Goal: Transaction & Acquisition: Download file/media

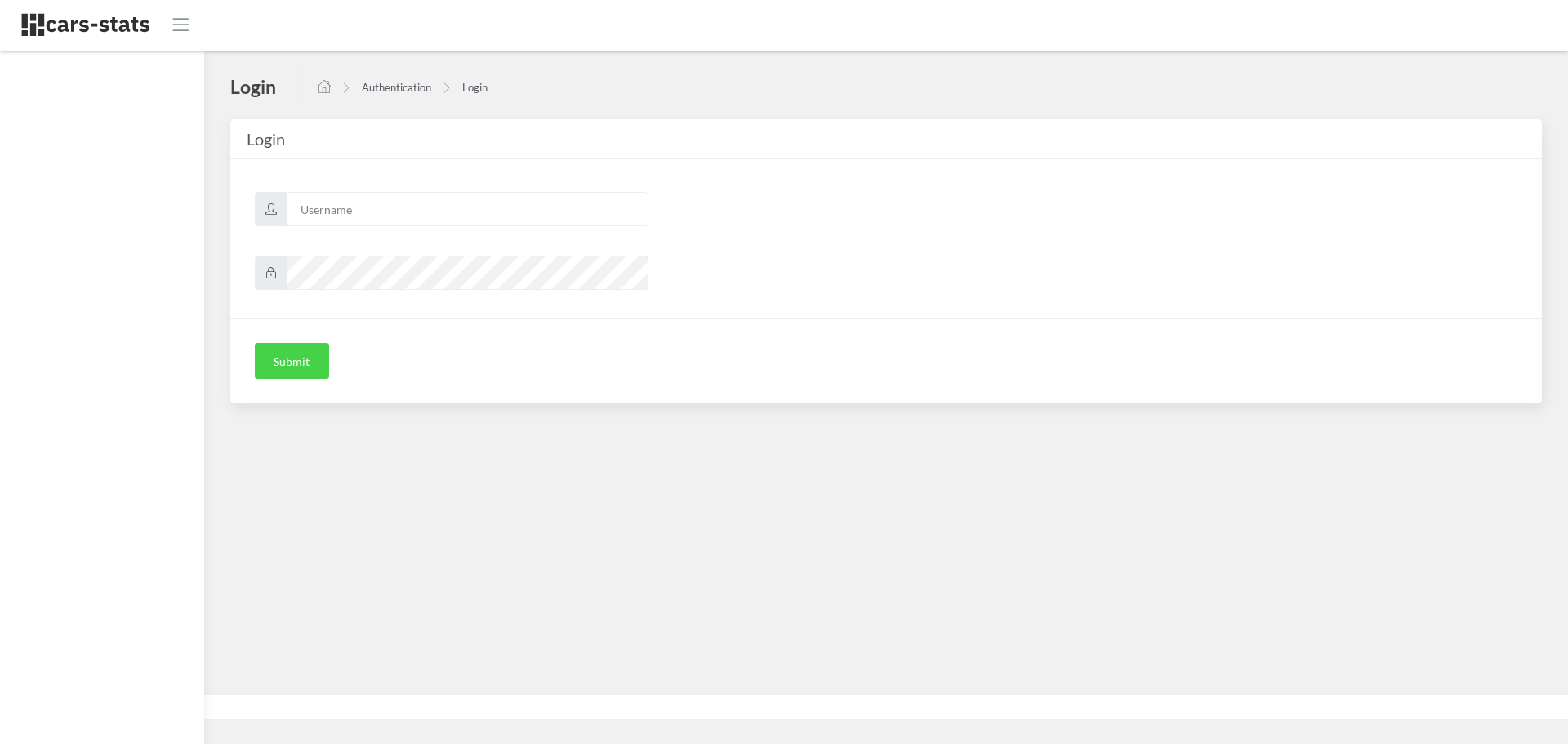
scroll to position [12, 12]
type input "skoda"
click at [310, 366] on button "Submit" at bounding box center [292, 361] width 75 height 36
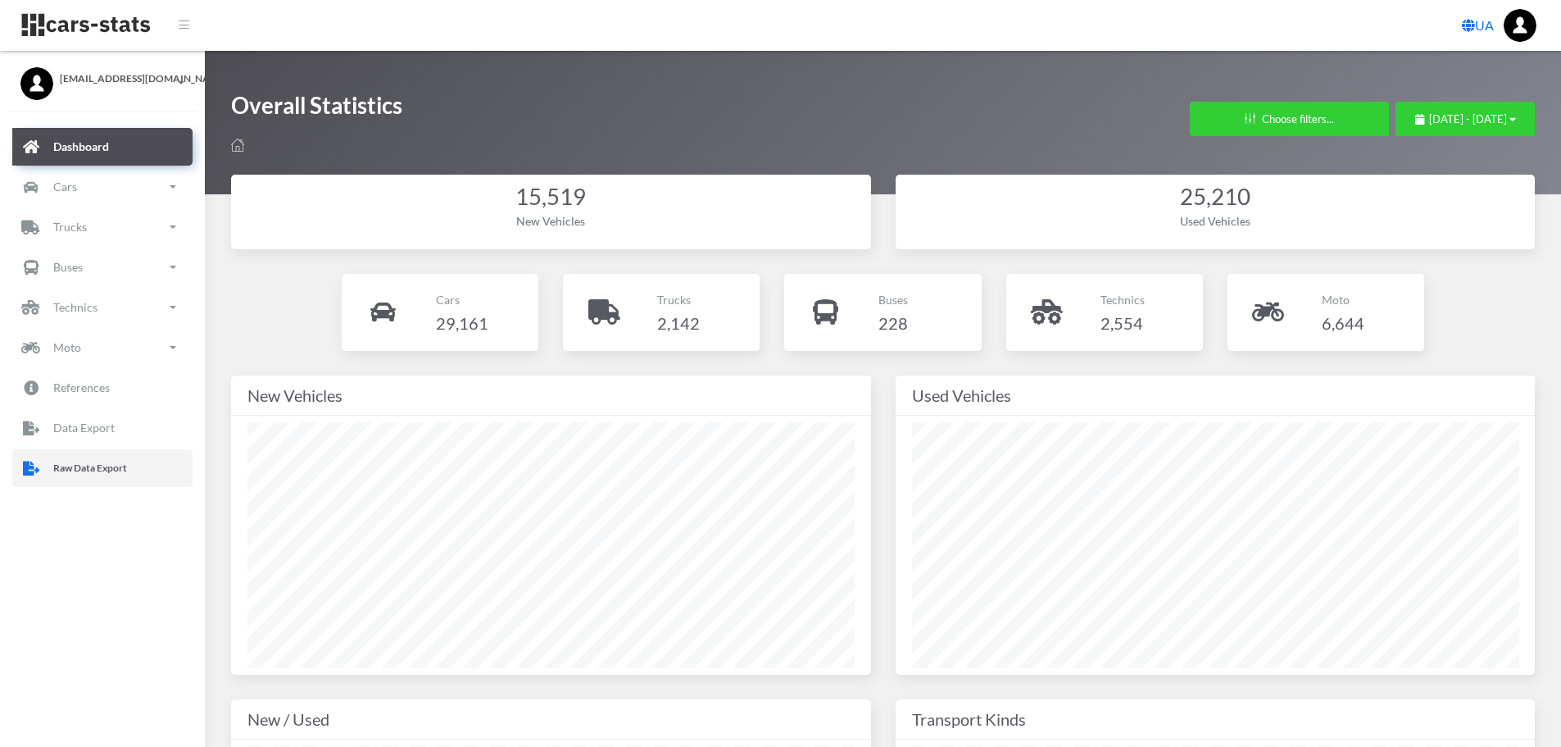
click at [85, 465] on p "Raw Data Export" at bounding box center [90, 468] width 74 height 18
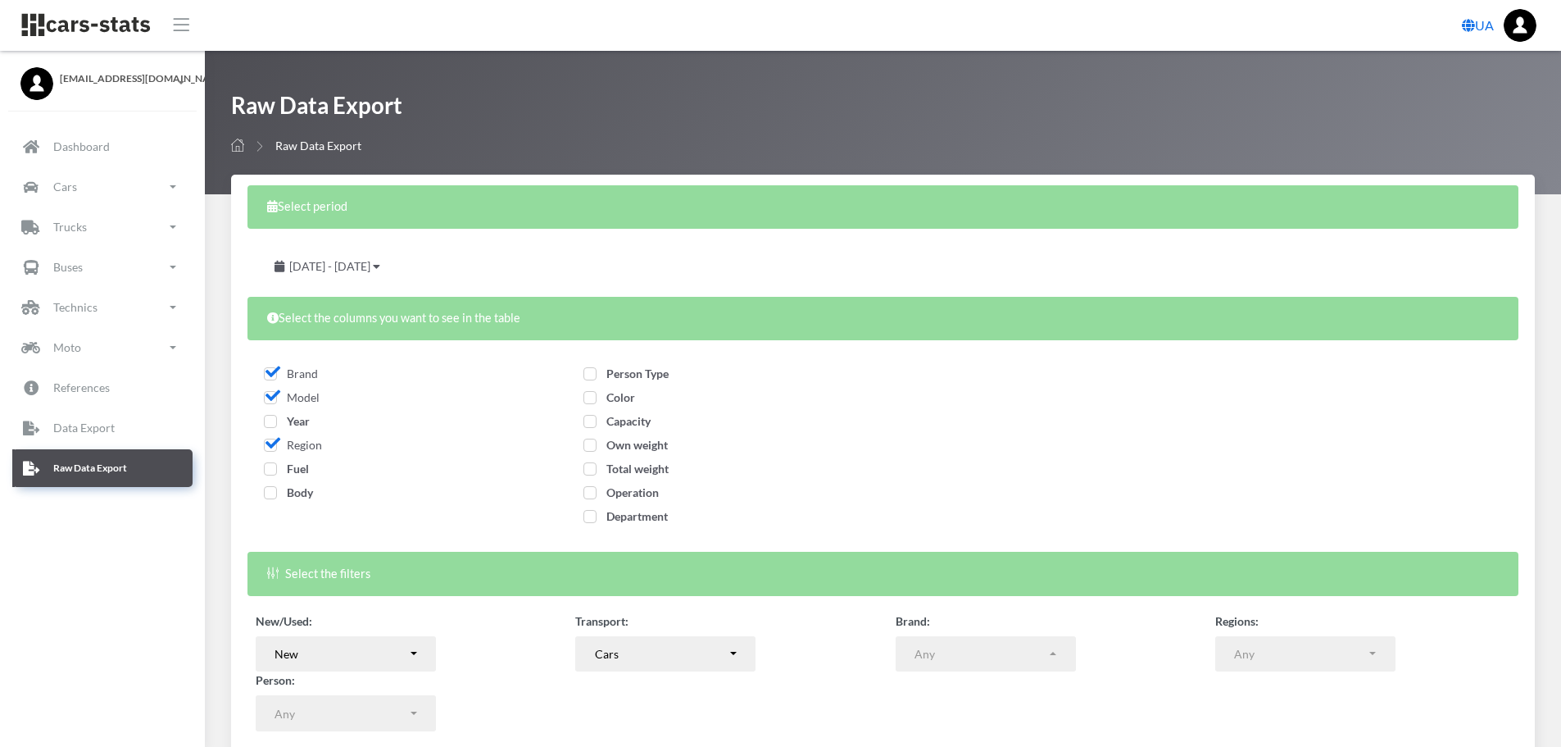
select select
click at [274, 426] on span "Year" at bounding box center [287, 421] width 46 height 14
checkbox input "true"
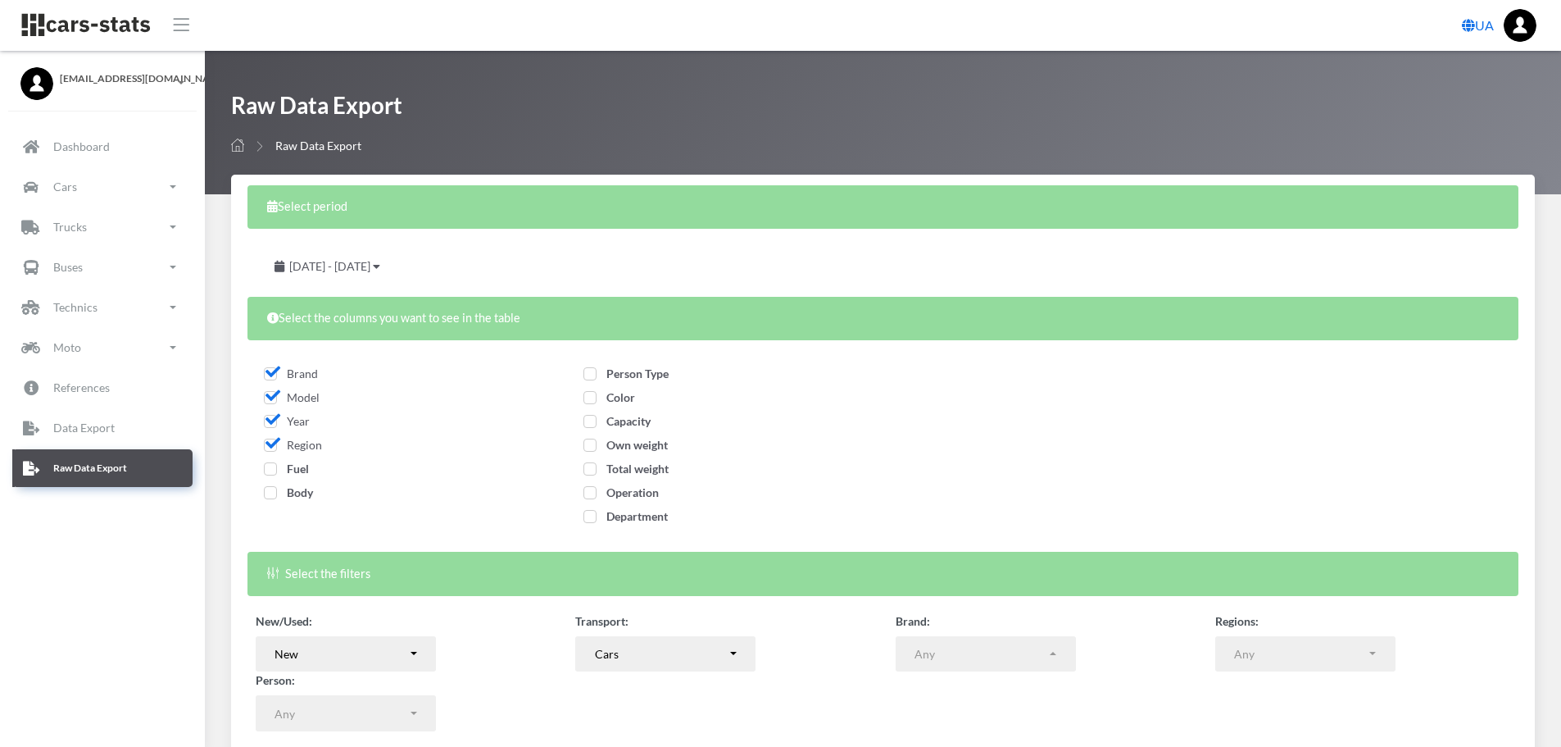
click at [274, 473] on span "Fuel" at bounding box center [286, 468] width 45 height 14
checkbox input "true"
click at [275, 494] on span "Body" at bounding box center [288, 492] width 49 height 14
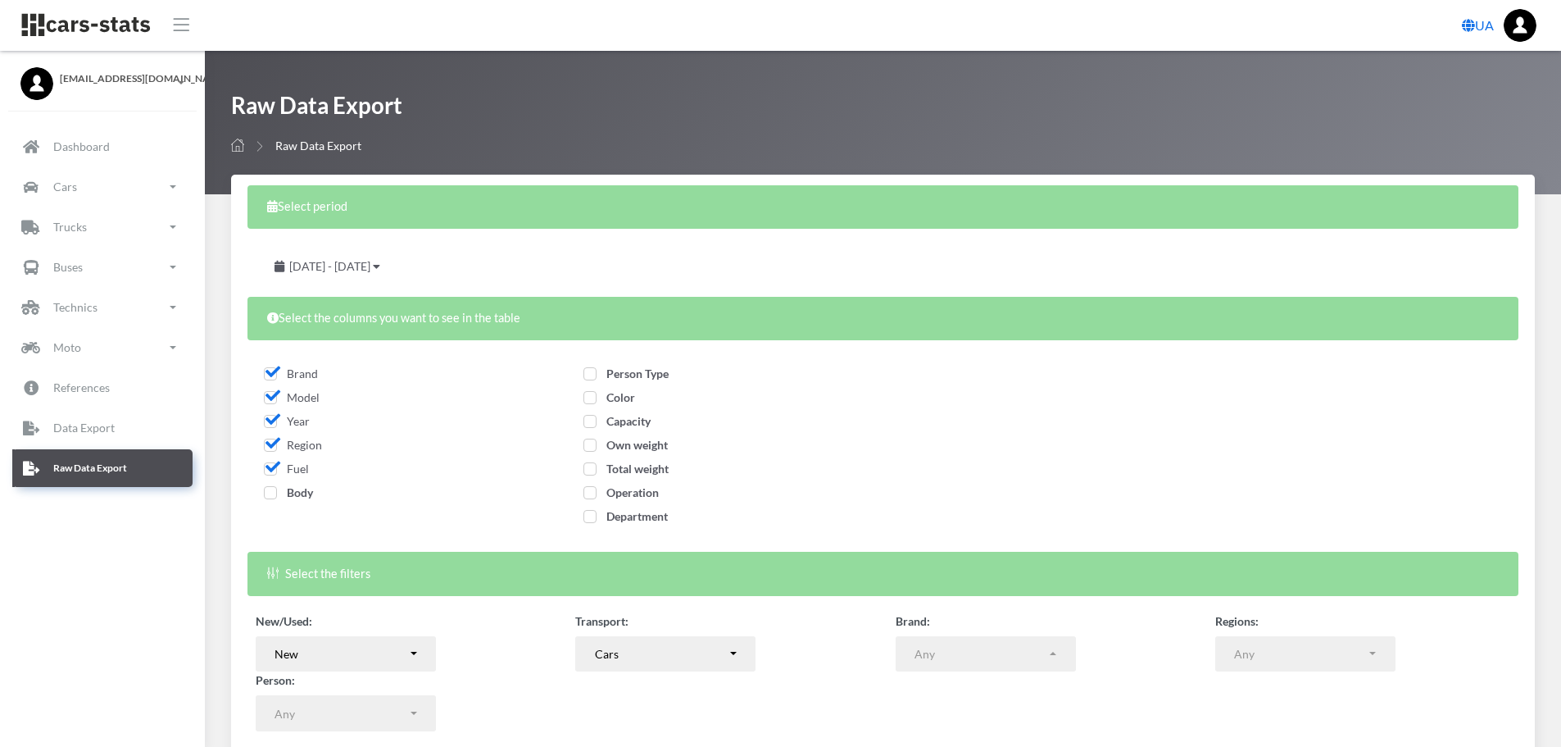
checkbox input "true"
click at [604, 375] on span "Person Type" at bounding box center [626, 373] width 85 height 14
checkbox input "true"
click at [588, 402] on span "Color" at bounding box center [610, 397] width 52 height 14
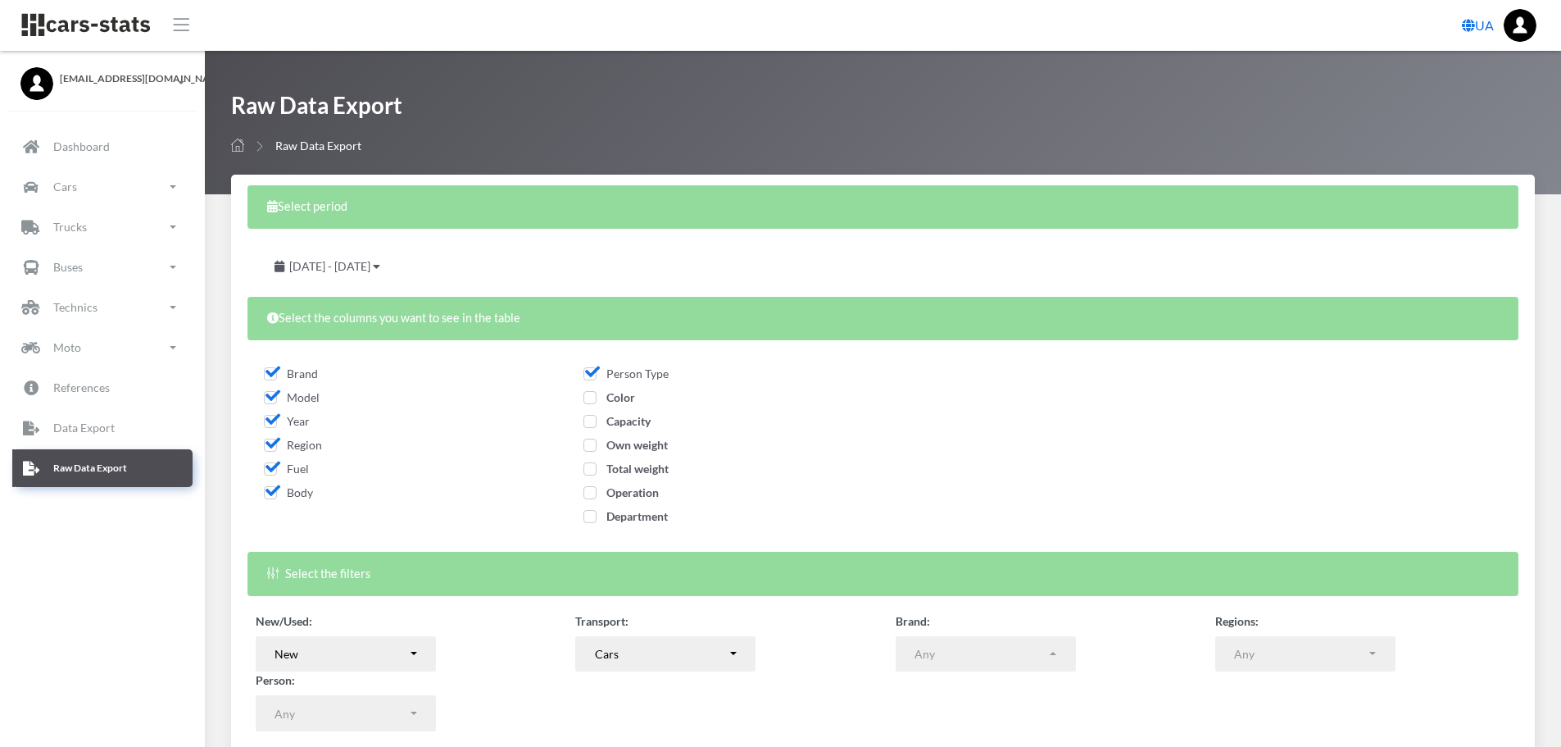
checkbox input "true"
click at [591, 417] on span "Capacity" at bounding box center [617, 421] width 67 height 14
checkbox input "true"
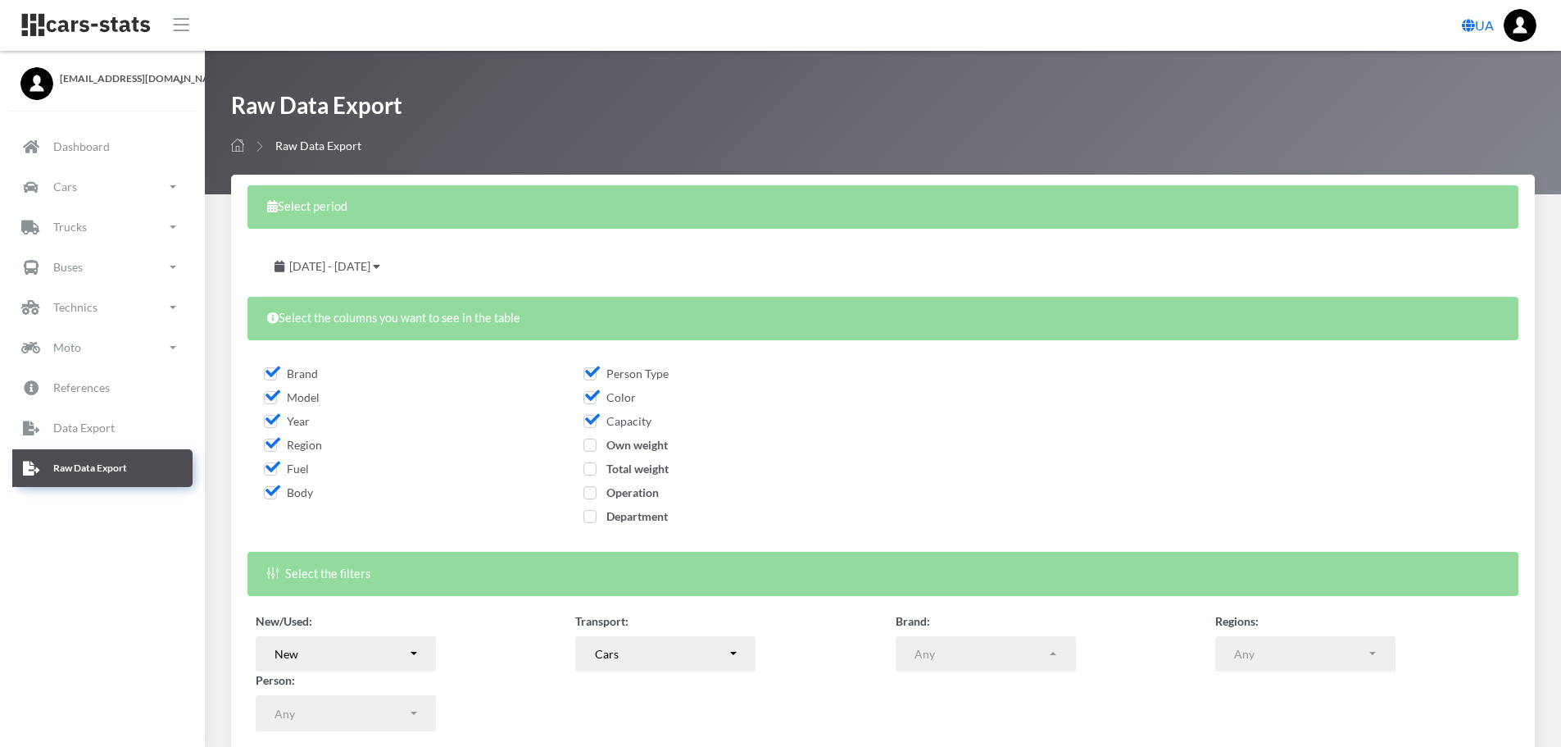
click at [589, 447] on span "Own weight" at bounding box center [626, 445] width 84 height 14
checkbox input "true"
click at [589, 464] on span "Total weight" at bounding box center [626, 468] width 85 height 14
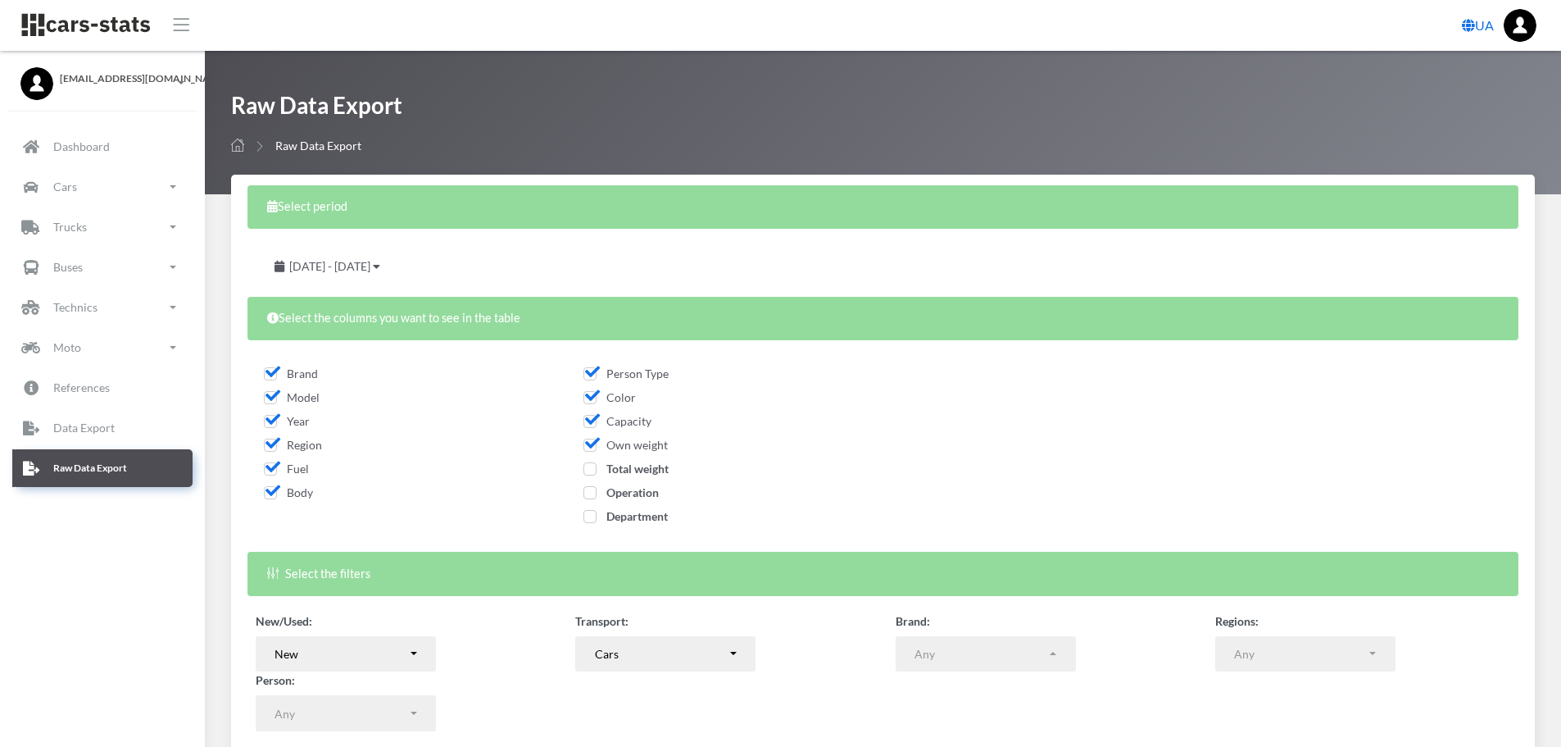
checkbox input "true"
click at [594, 494] on span "Operation" at bounding box center [621, 492] width 75 height 14
checkbox input "true"
click at [592, 518] on span "Department" at bounding box center [626, 516] width 84 height 14
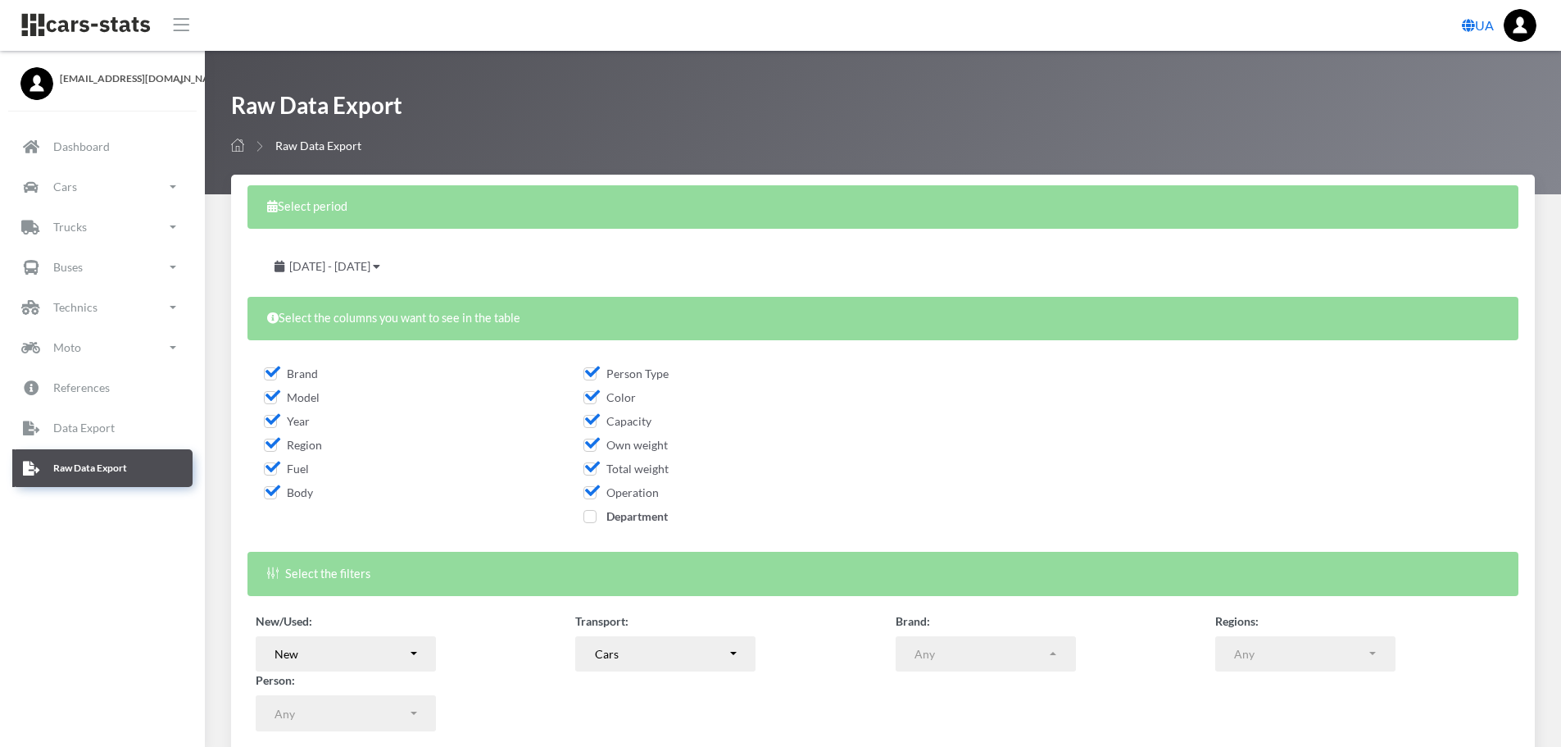
checkbox input "true"
click at [400, 257] on div "July 14, 2025 - August 13, 2025" at bounding box center [328, 266] width 144 height 36
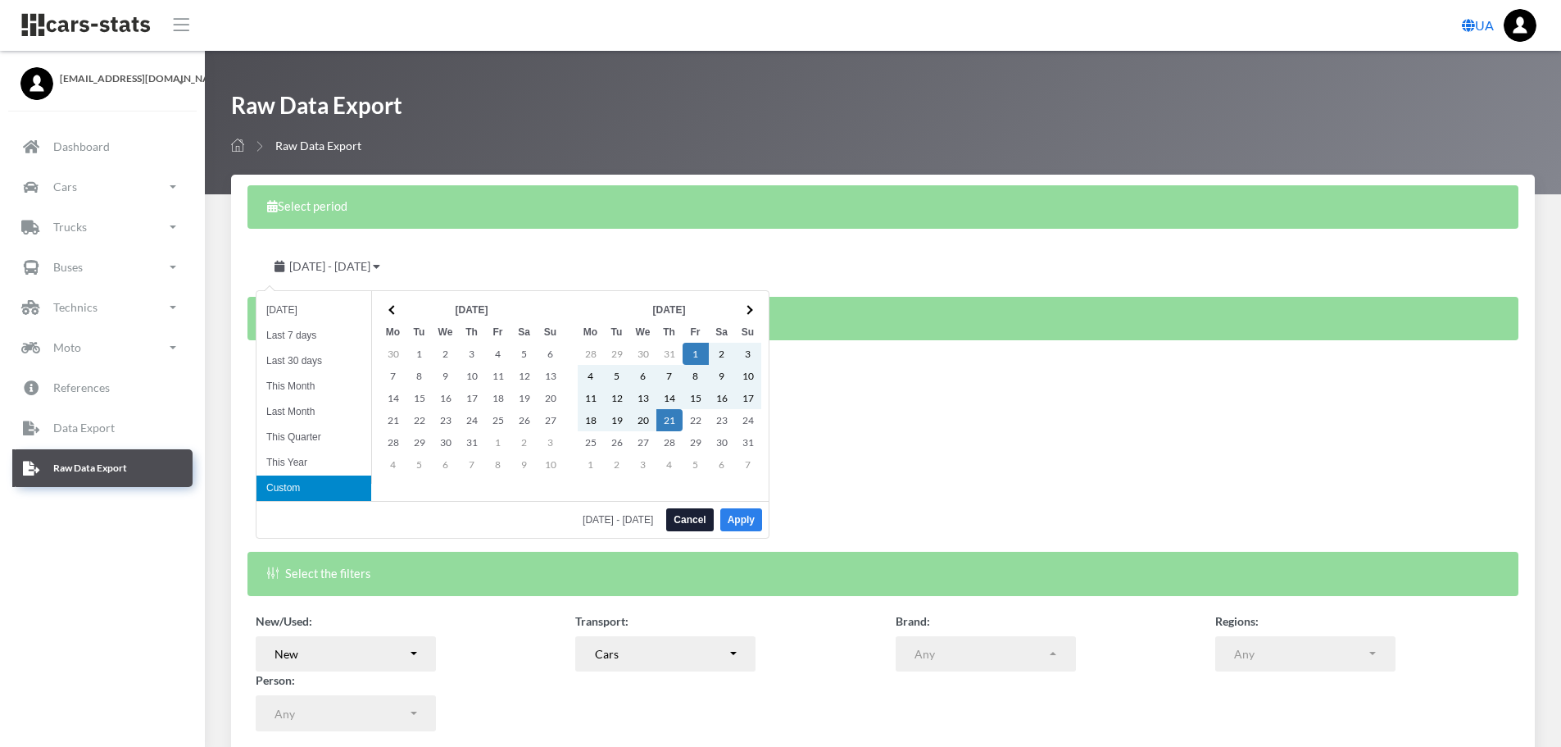
click at [746, 516] on button "Apply" at bounding box center [741, 519] width 42 height 23
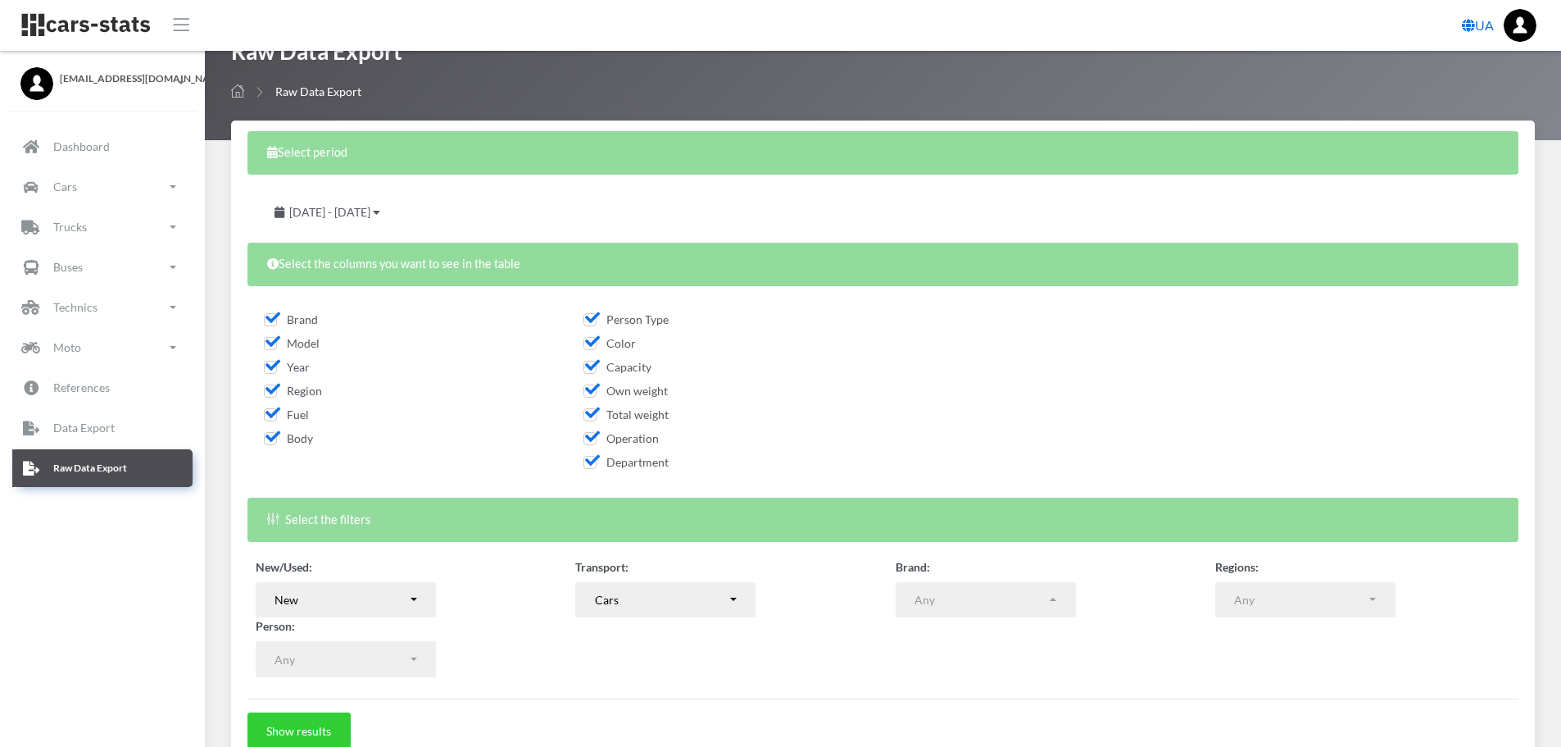
scroll to position [82, 0]
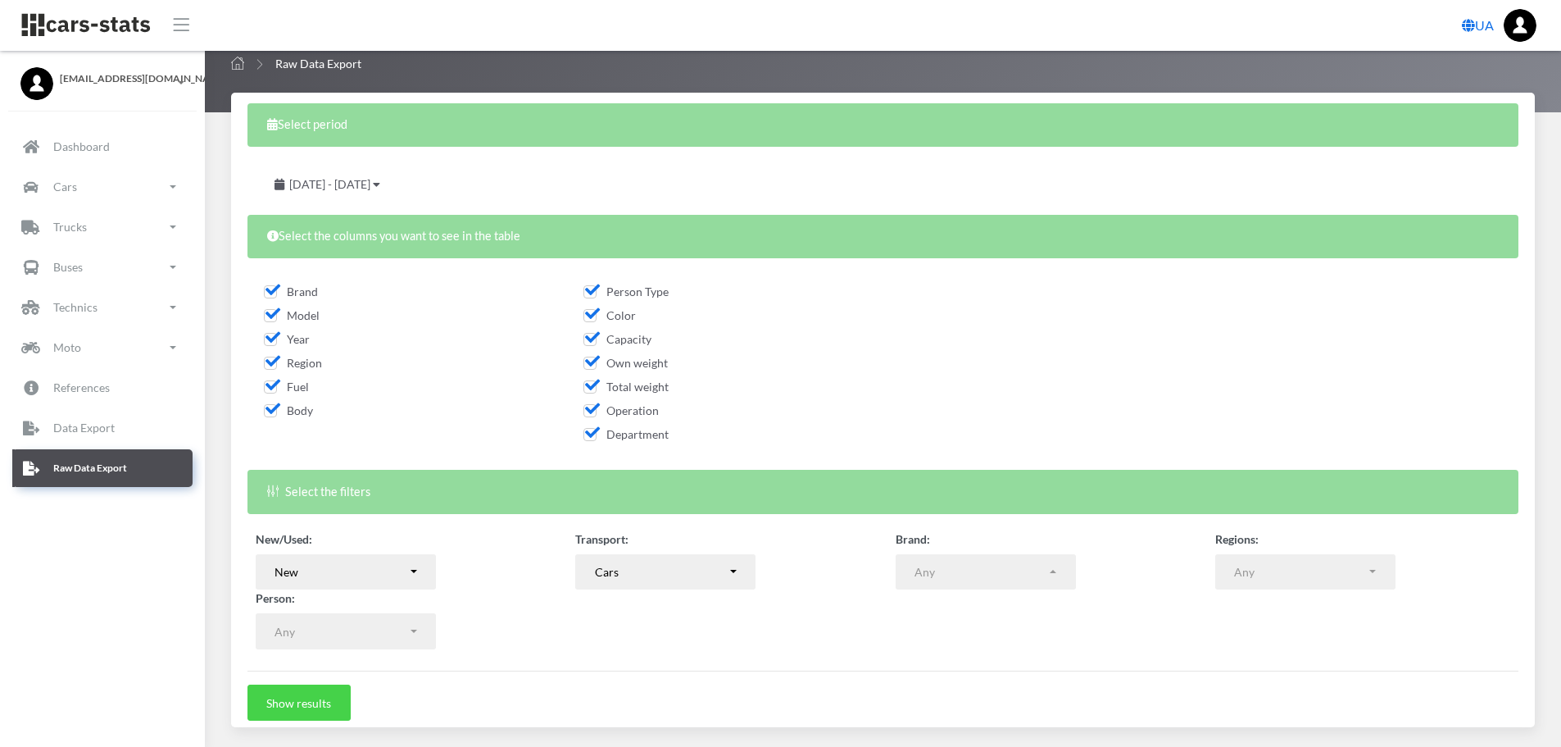
click at [305, 706] on button "Show results" at bounding box center [299, 702] width 103 height 36
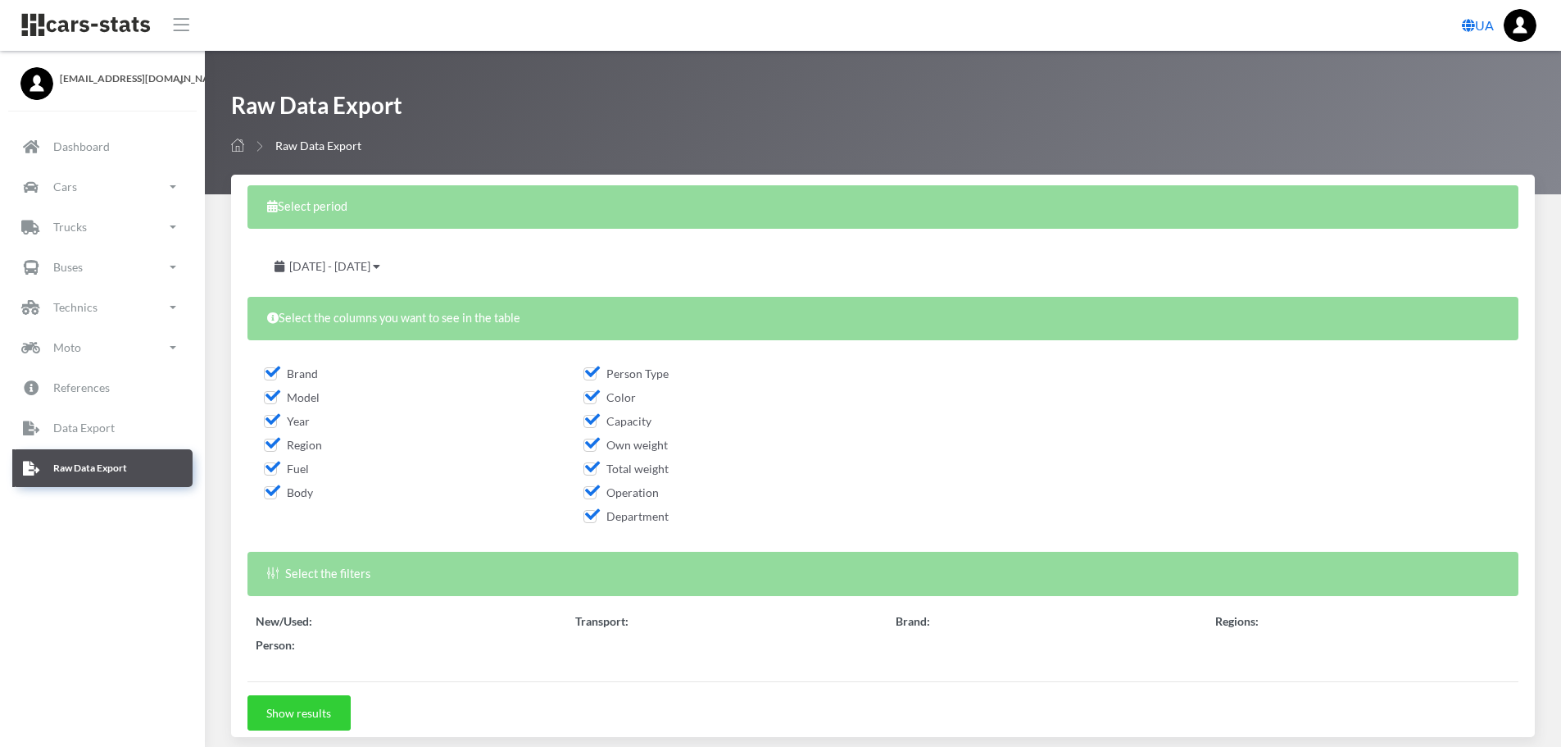
select select
select select "50"
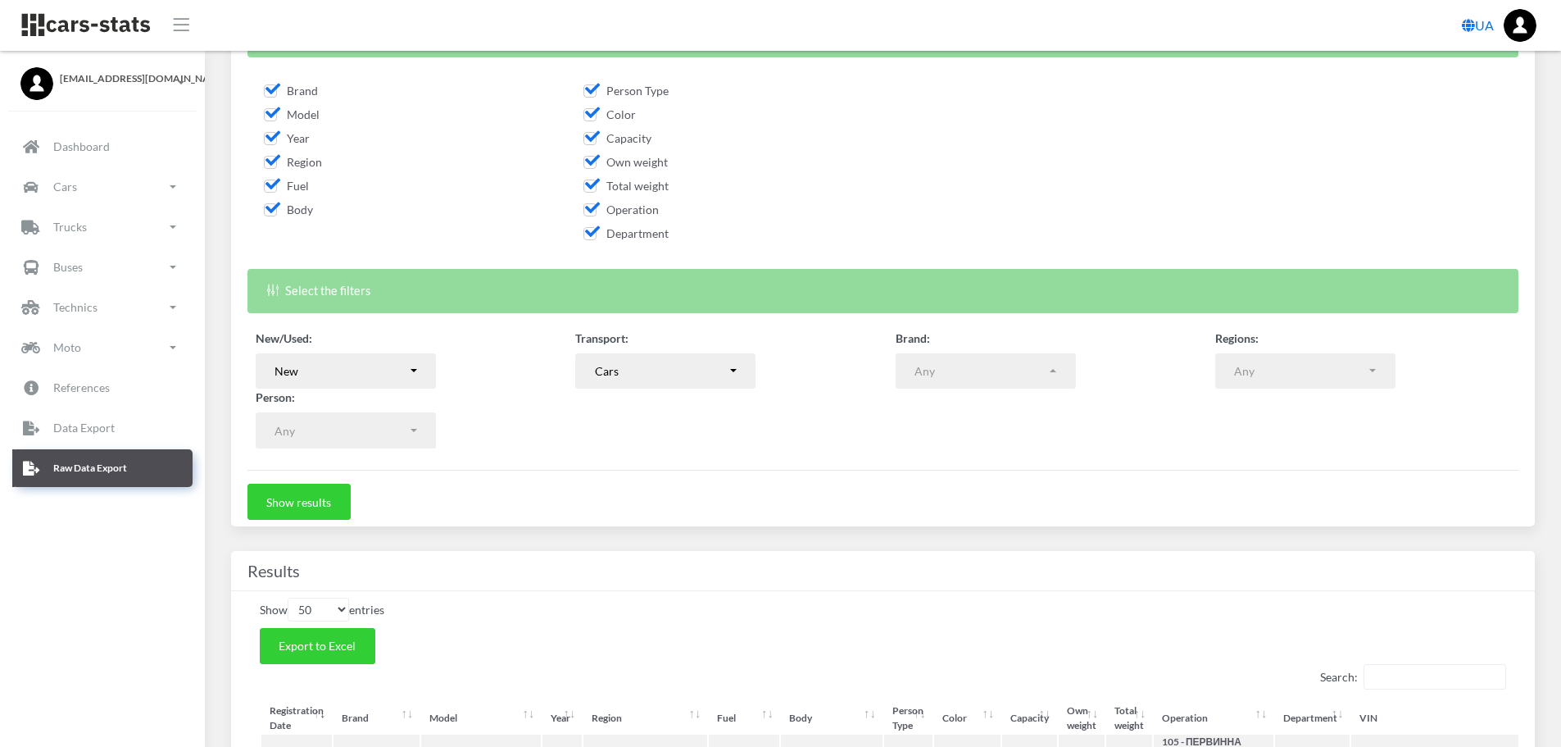
scroll to position [328, 0]
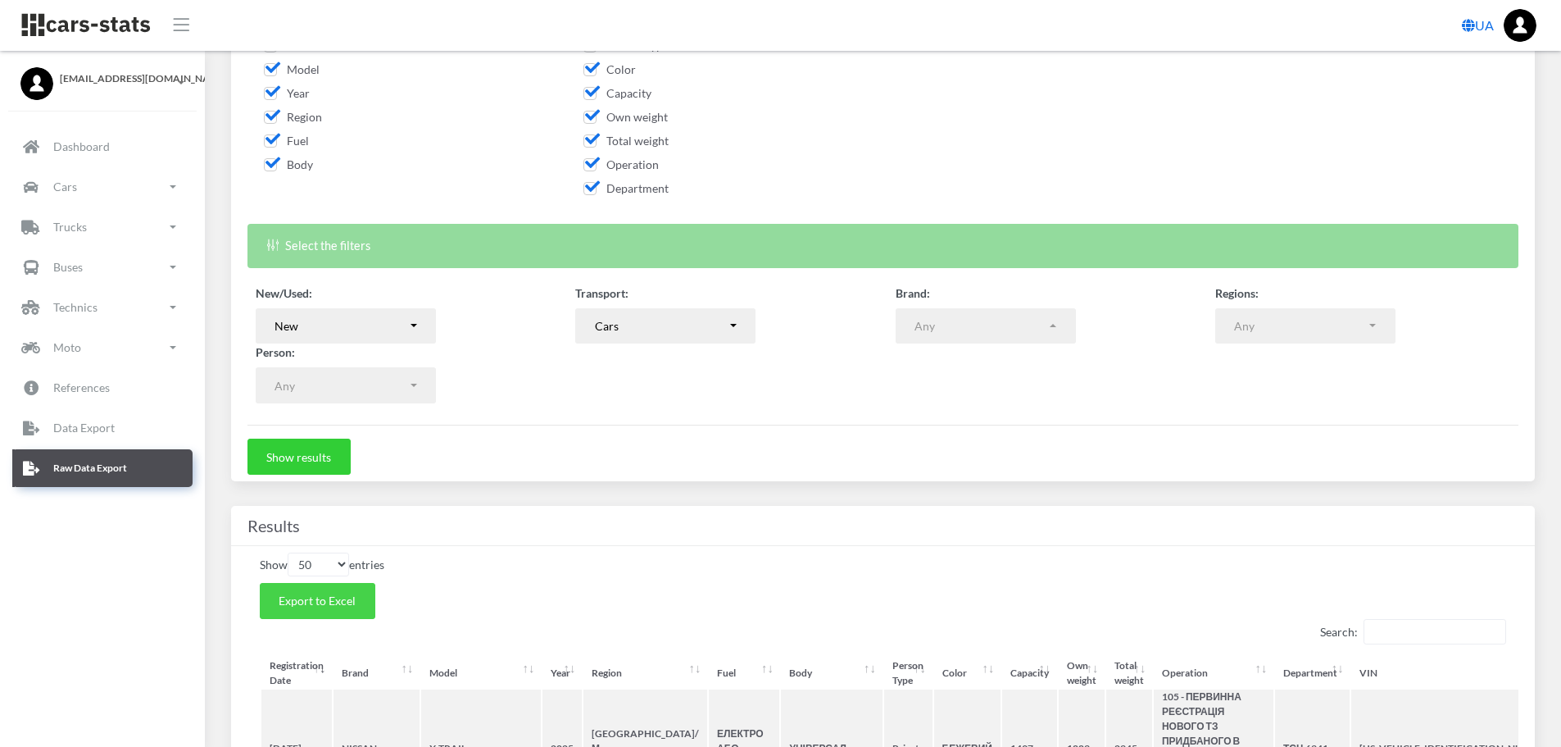
click at [349, 606] on span "Export to Excel" at bounding box center [317, 600] width 77 height 14
click at [416, 326] on button "New" at bounding box center [346, 326] width 180 height 36
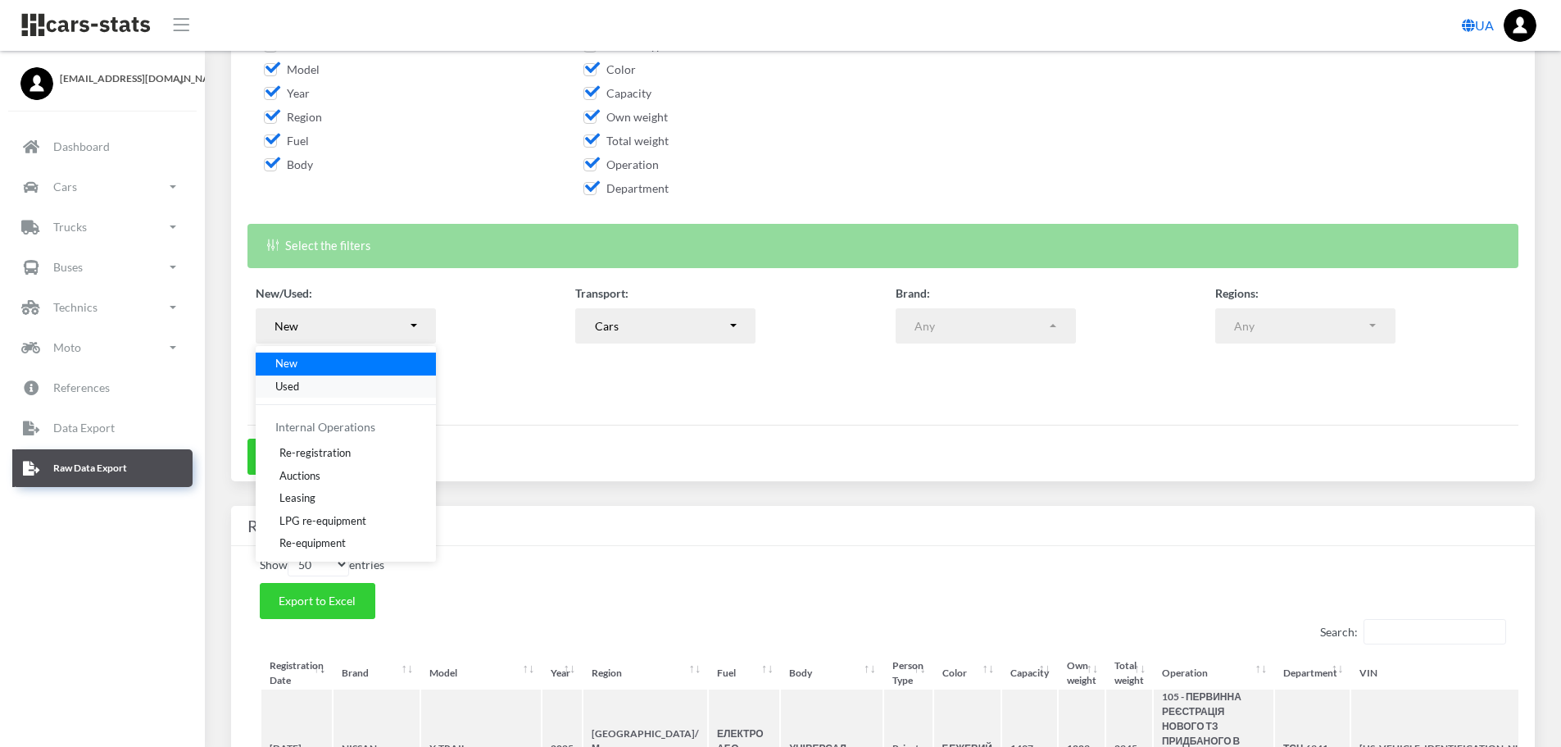
click at [298, 387] on span "Used" at bounding box center [287, 386] width 24 height 16
select select "used-import"
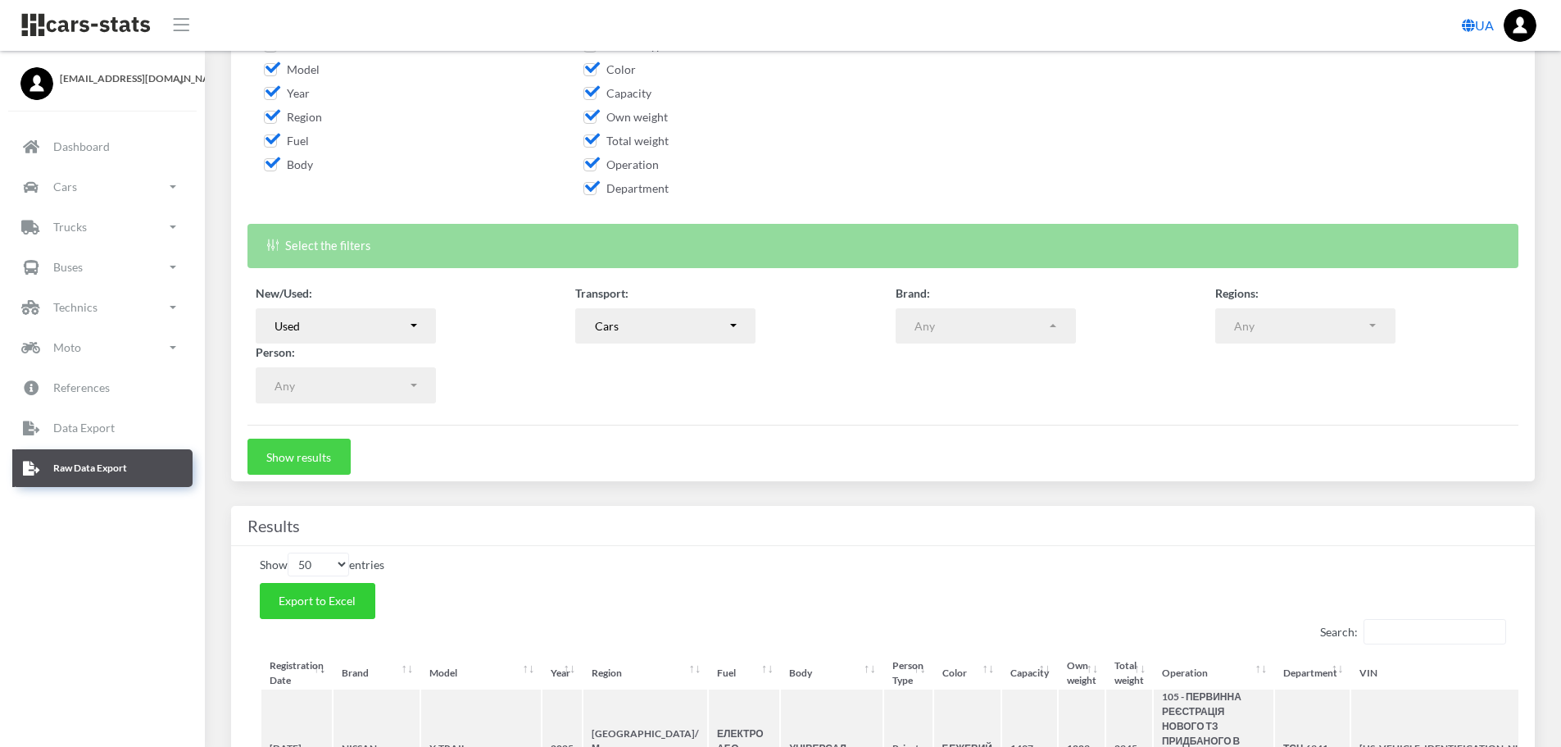
click at [307, 455] on button "Show results" at bounding box center [299, 456] width 103 height 36
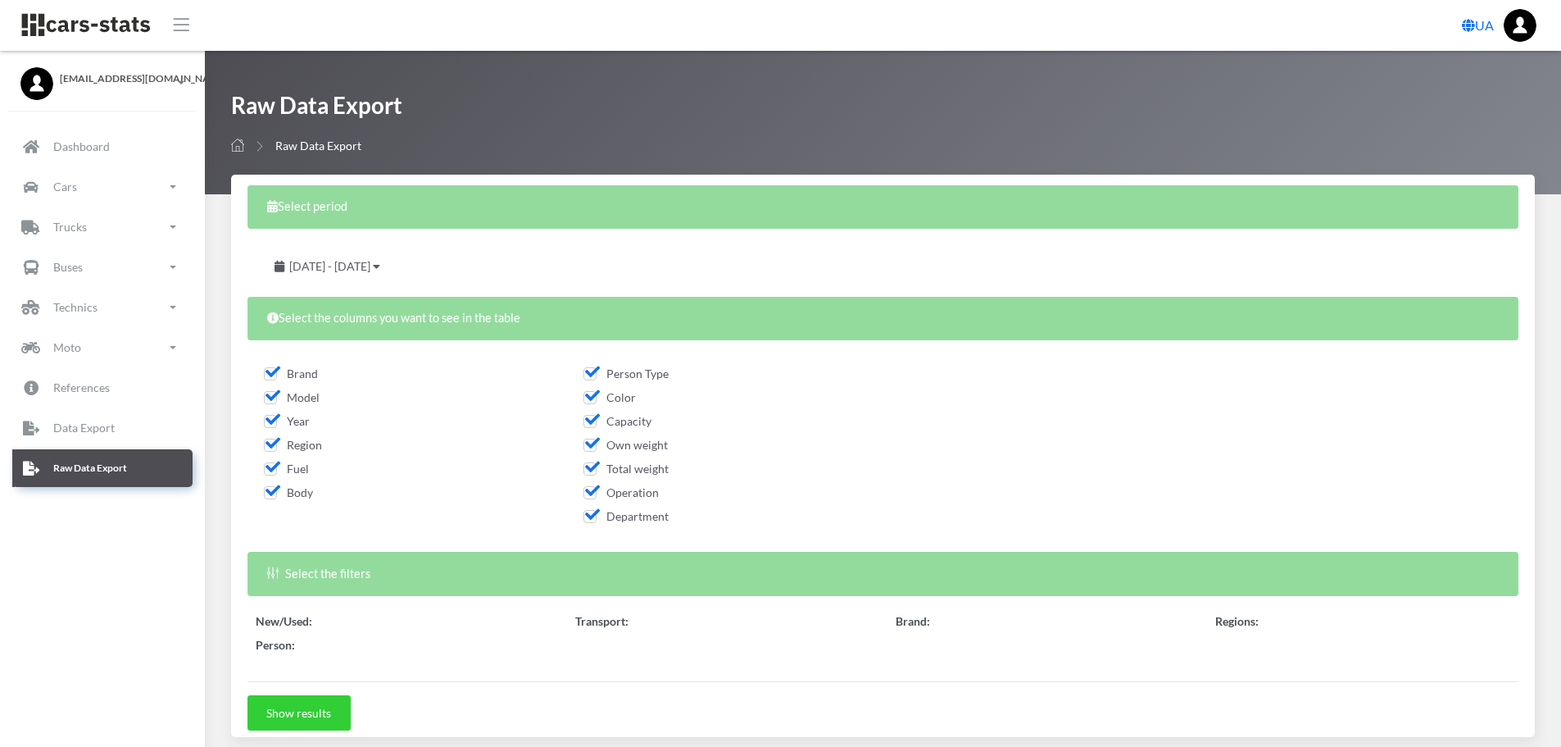
select select "50"
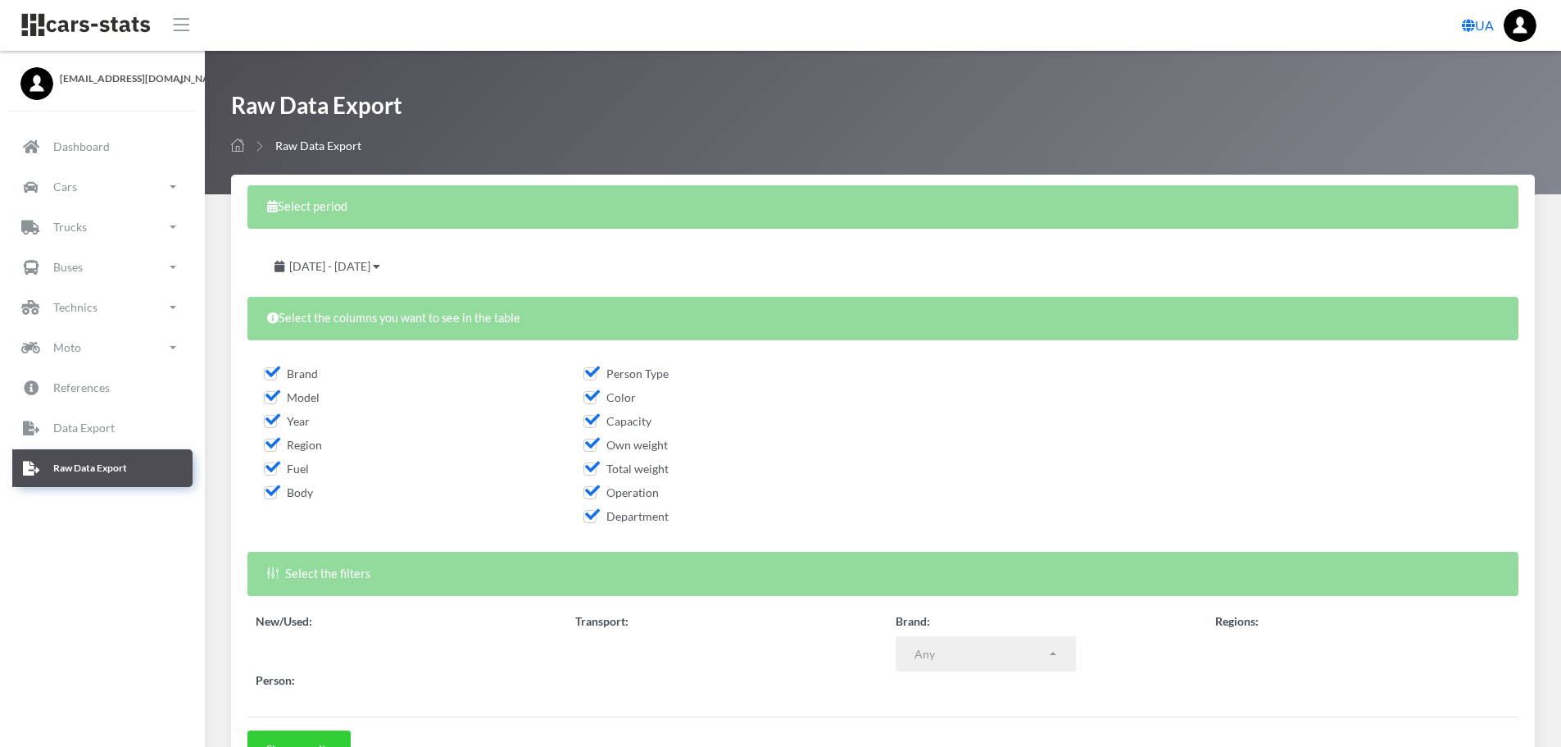
select select
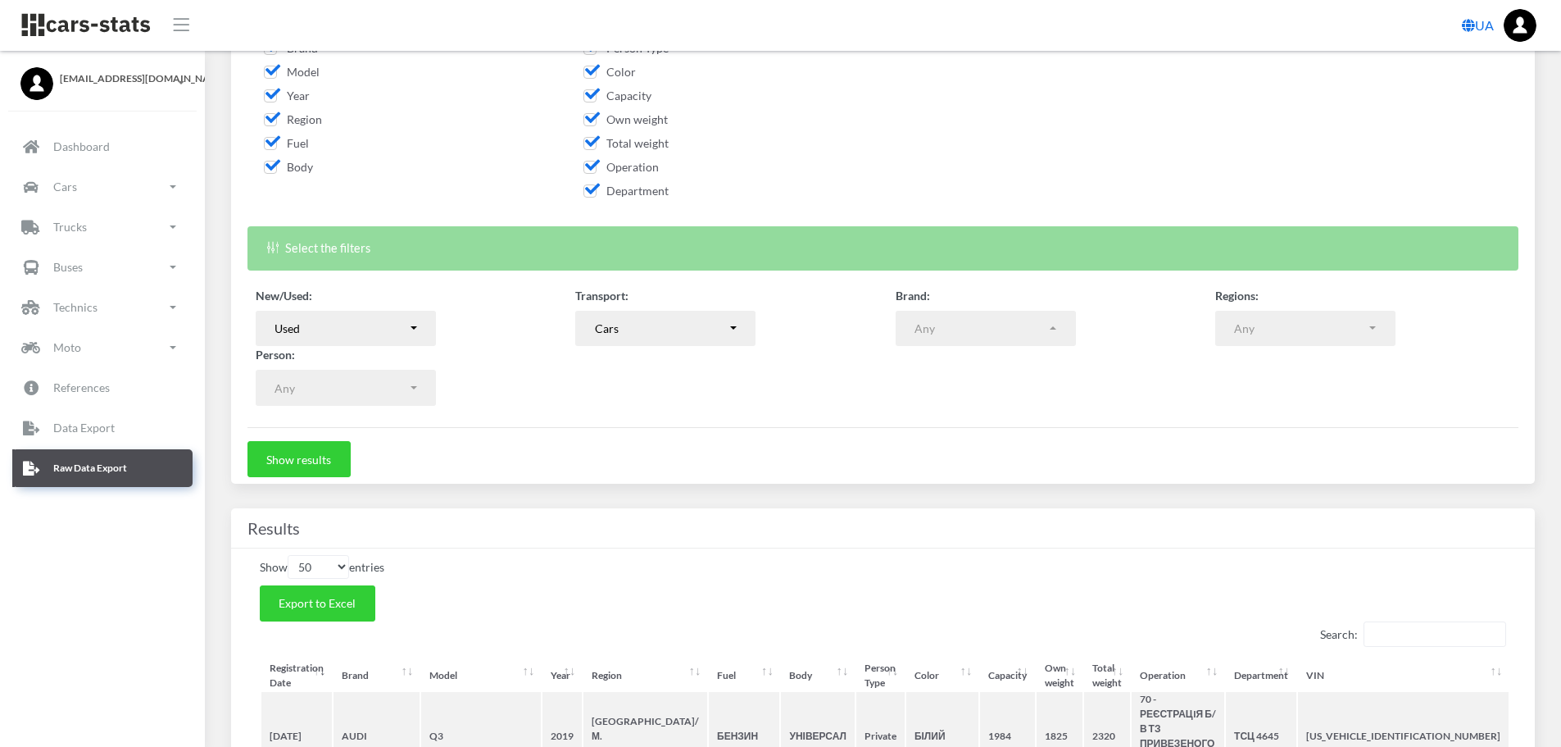
scroll to position [328, 0]
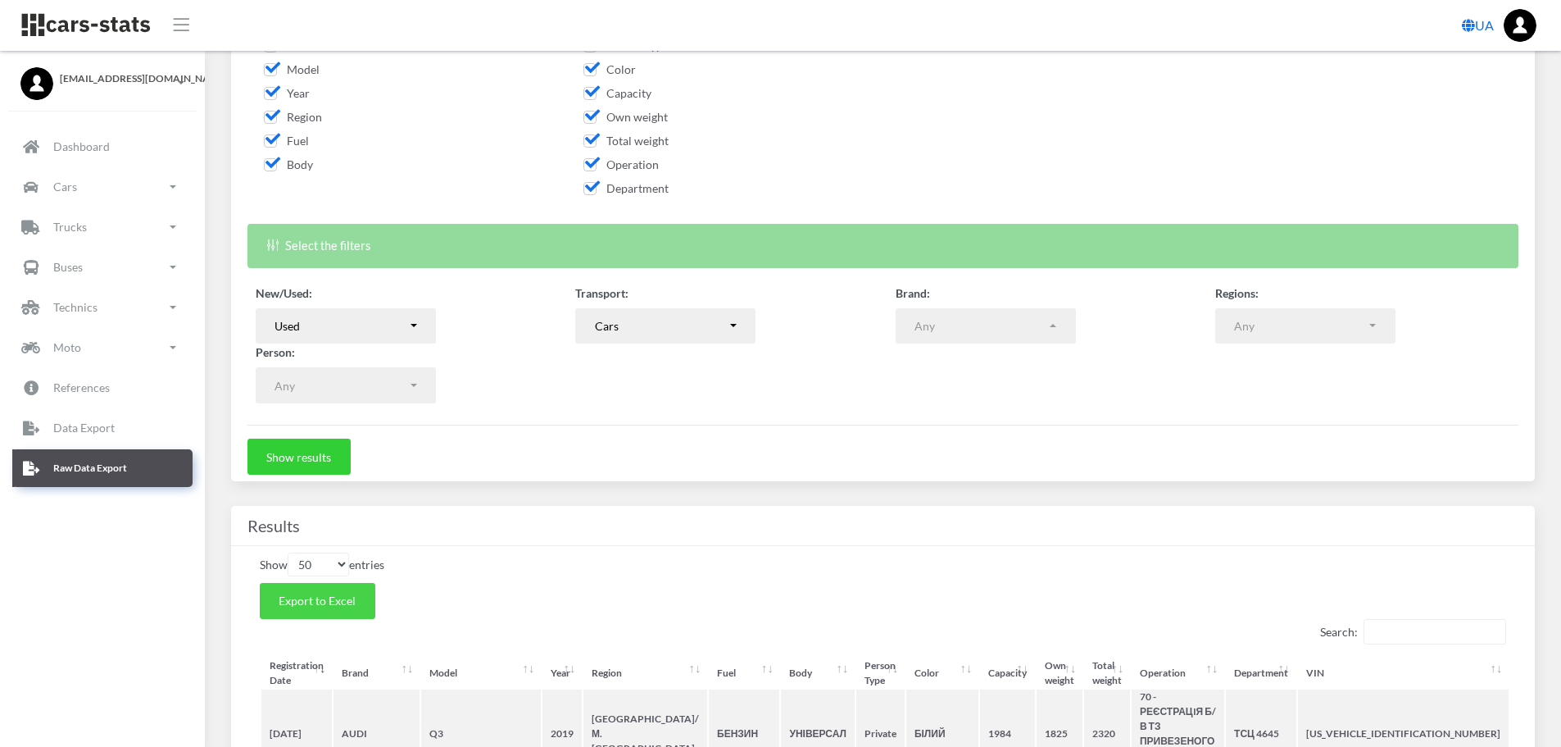
click at [338, 602] on span "Export to Excel" at bounding box center [317, 600] width 77 height 14
